Goal: Check status: Check status

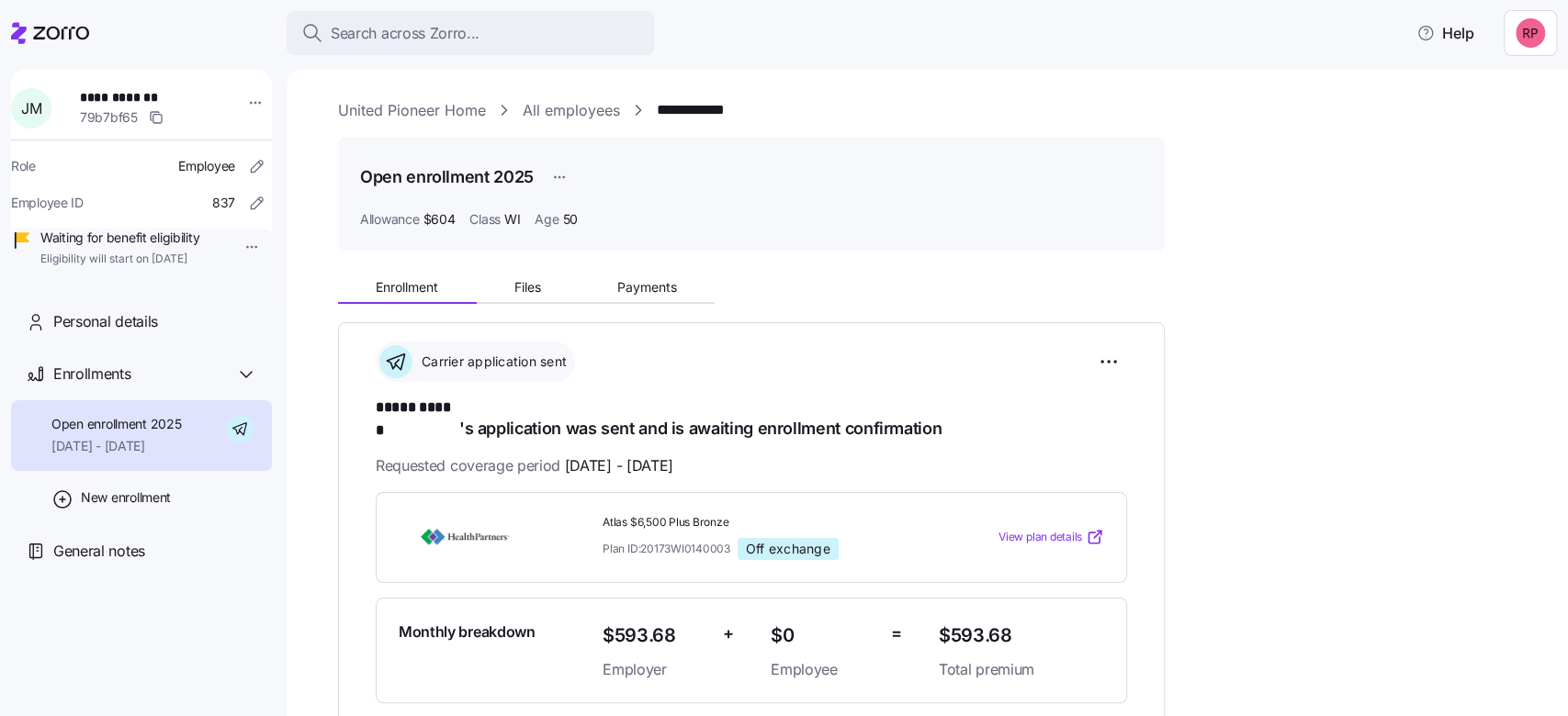
click at [422, 116] on link "United Pioneer Home" at bounding box center [412, 111] width 148 height 23
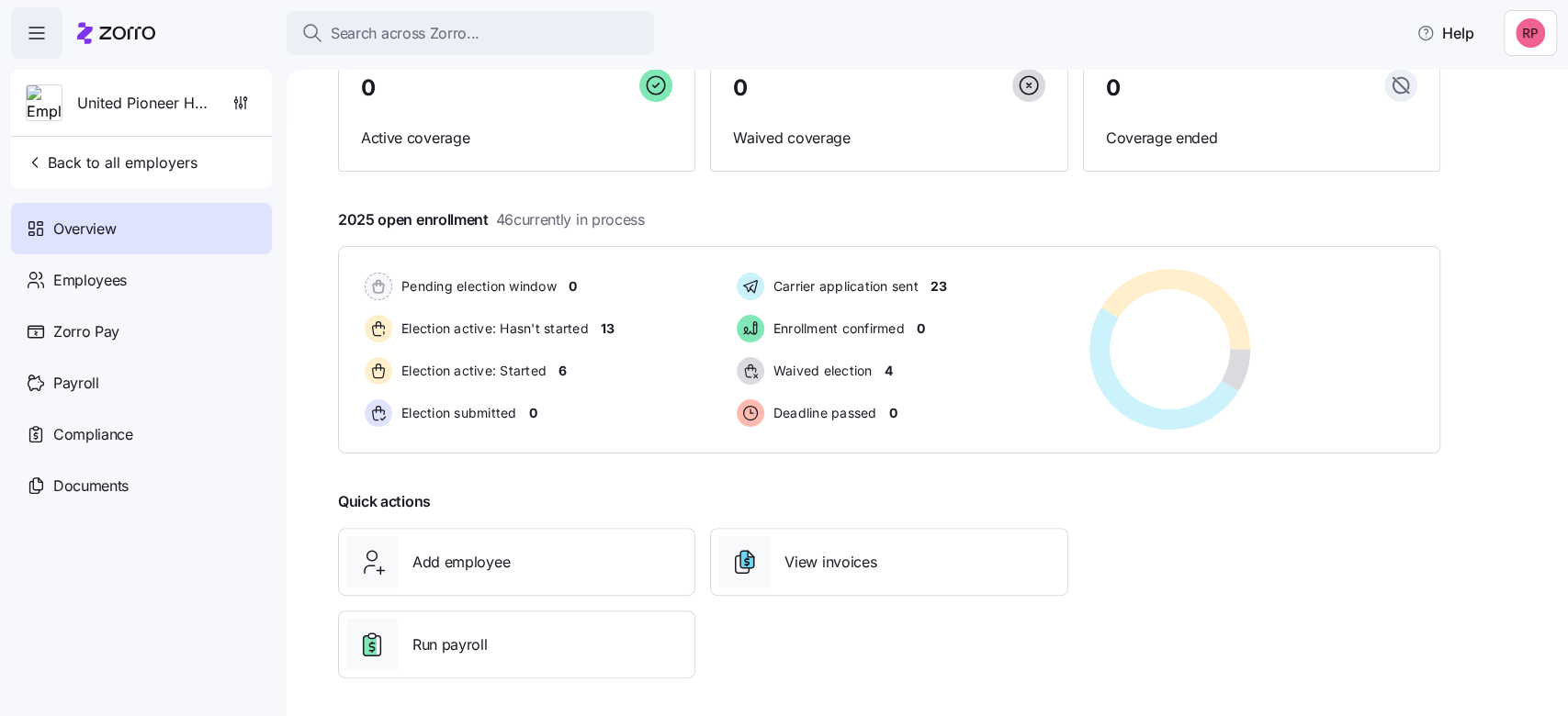
scroll to position [187, 0]
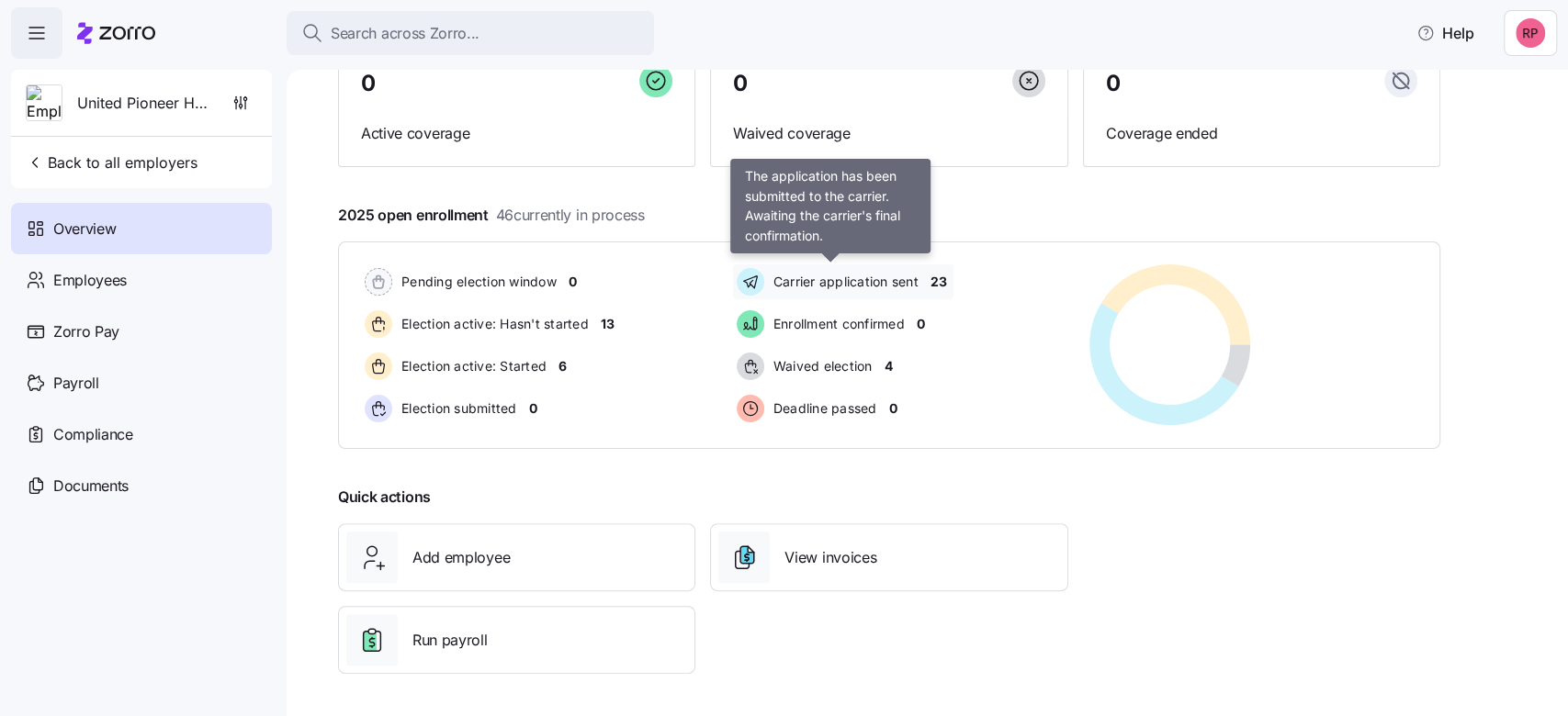
click at [866, 276] on span "Carrier application sent" at bounding box center [843, 282] width 151 height 18
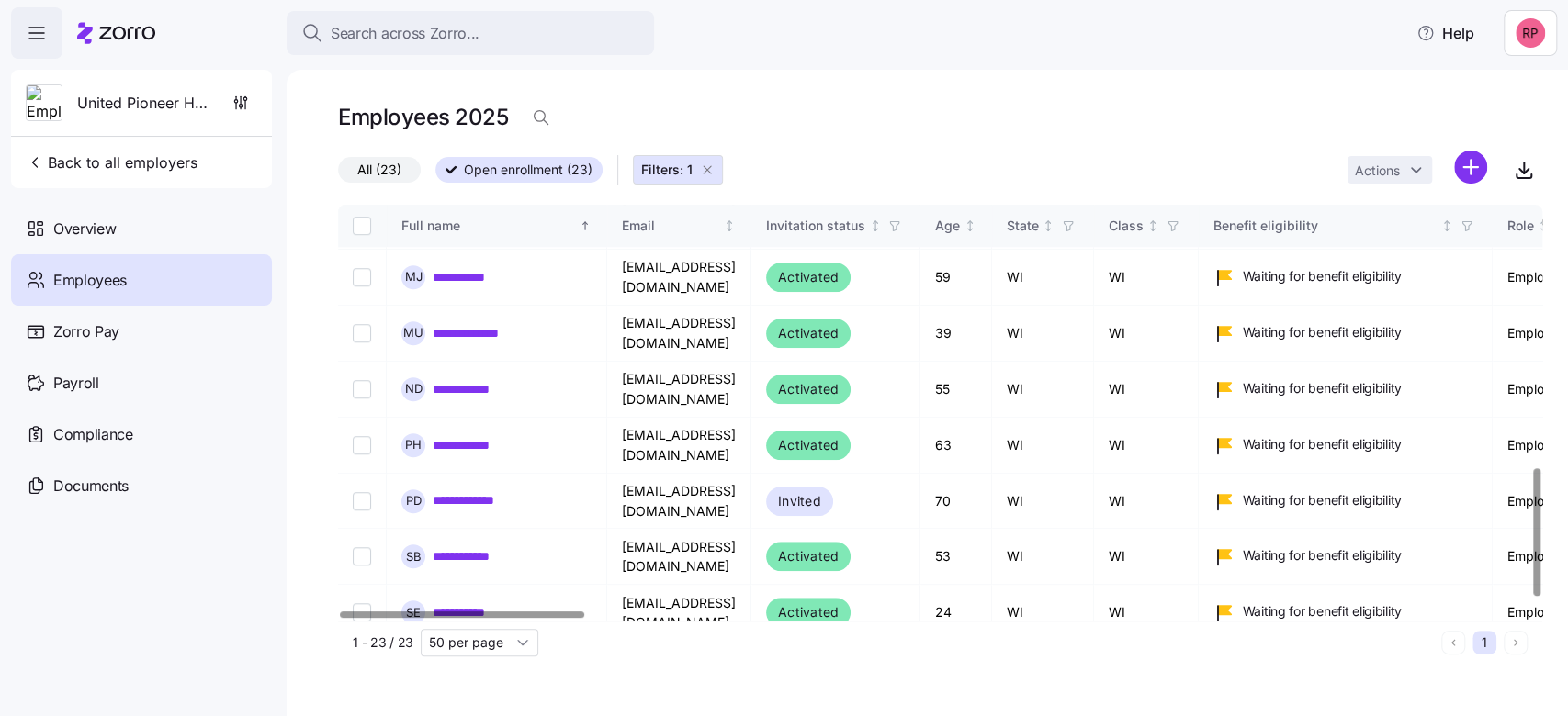
scroll to position [896, 0]
